Goal: Task Accomplishment & Management: Use online tool/utility

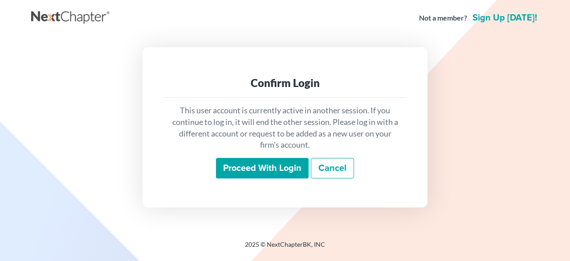
click at [253, 163] on input "Proceed with login" at bounding box center [262, 168] width 93 height 20
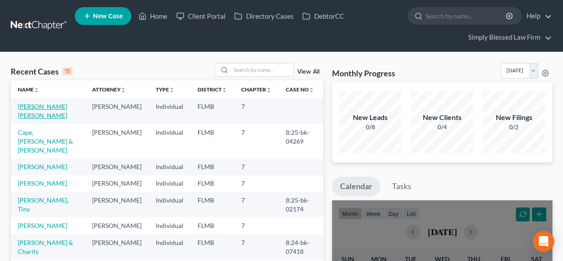
click at [35, 107] on link "[PERSON_NAME] [PERSON_NAME]" at bounding box center [42, 110] width 49 height 16
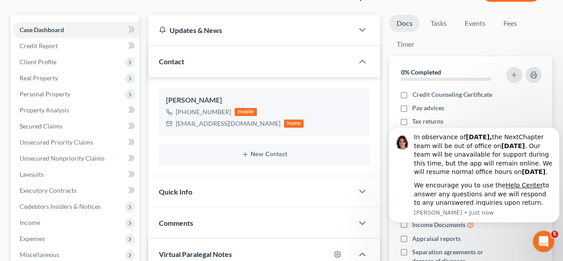
scroll to position [84, 0]
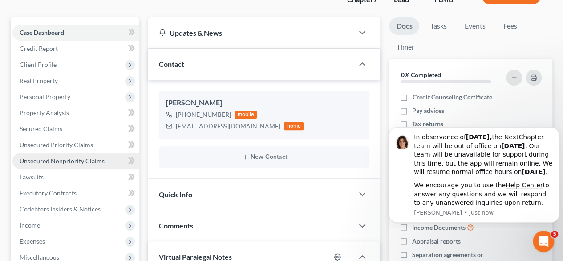
click at [67, 158] on span "Unsecured Nonpriority Claims" at bounding box center [62, 161] width 85 height 8
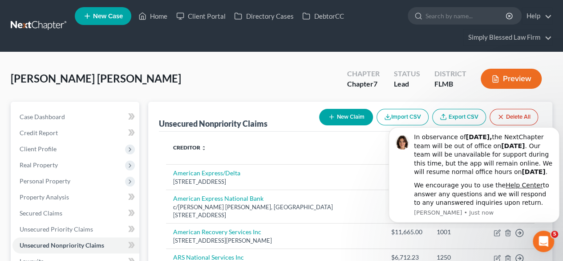
click at [516, 78] on button "Preview" at bounding box center [511, 79] width 61 height 20
